Goal: Information Seeking & Learning: Learn about a topic

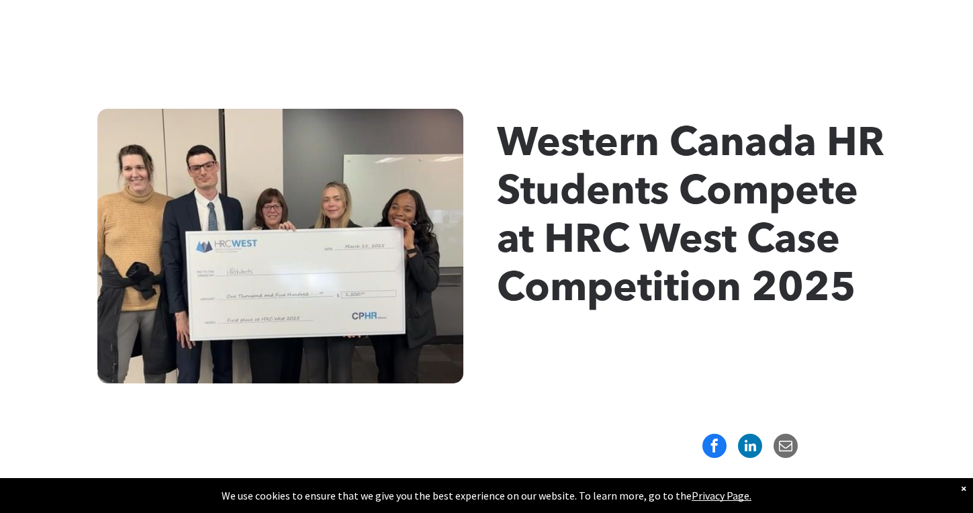
scroll to position [148, 0]
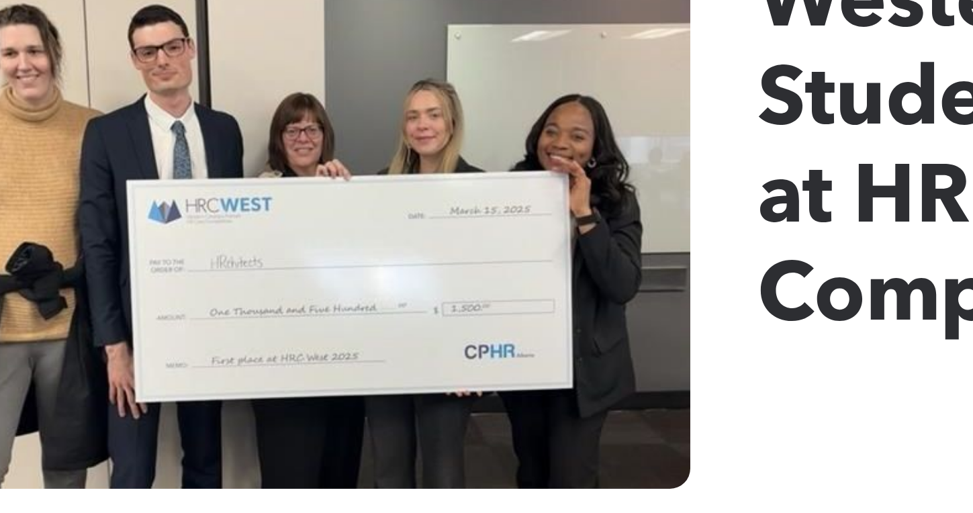
click at [244, 279] on img at bounding box center [280, 245] width 366 height 275
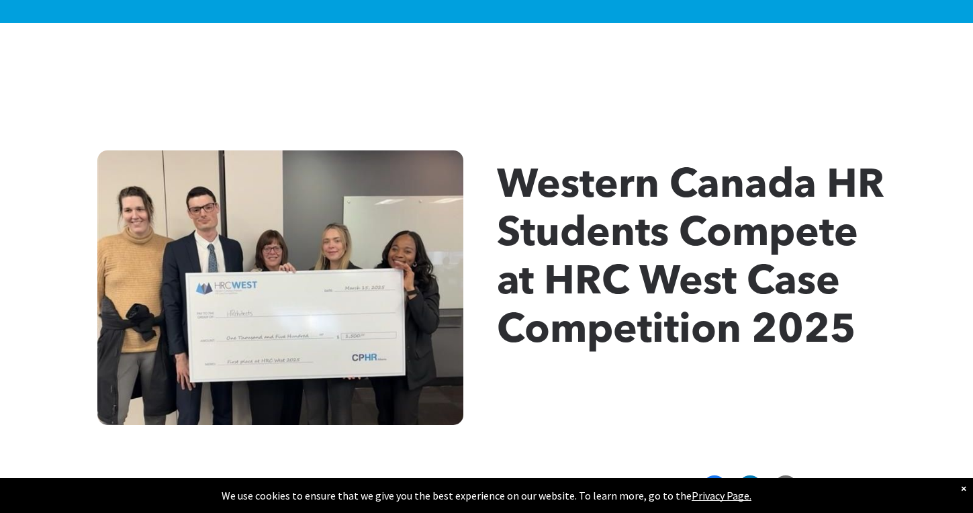
scroll to position [0, 0]
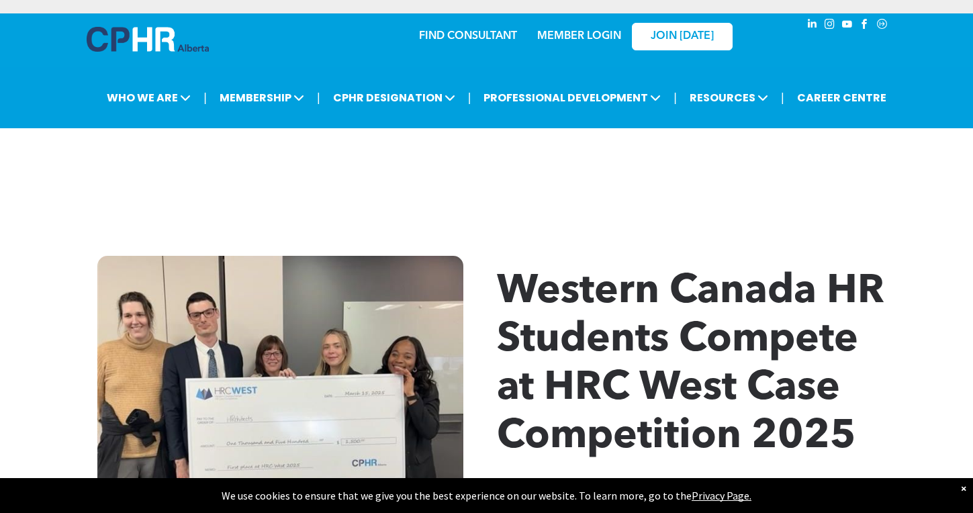
click at [643, 239] on div "Western Canada HR Students Compete at HRC West Case Competition 2025" at bounding box center [486, 392] width 973 height 355
